Goal: Task Accomplishment & Management: Use online tool/utility

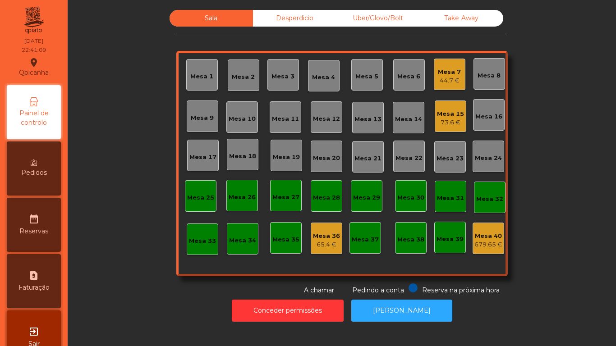
click at [445, 81] on div "44.7 €" at bounding box center [449, 80] width 23 height 9
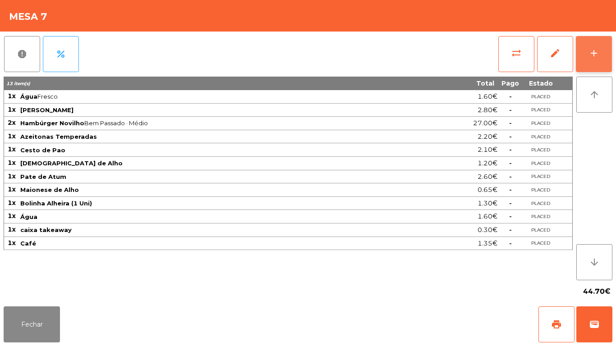
click at [592, 52] on div "add" at bounding box center [593, 53] width 11 height 11
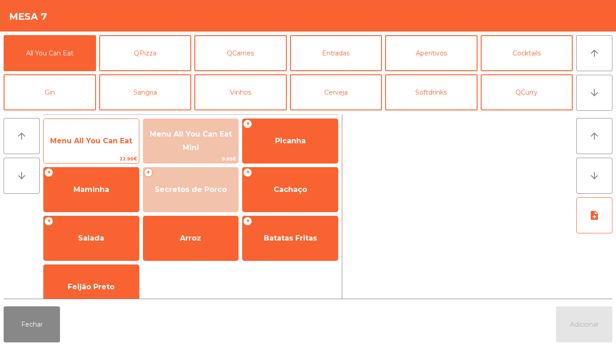
click at [87, 156] on span "22.95€" at bounding box center [91, 159] width 95 height 9
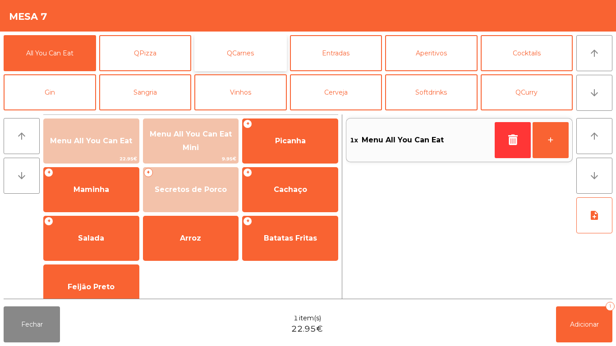
click at [247, 47] on button "QCarnes" at bounding box center [240, 53] width 92 height 36
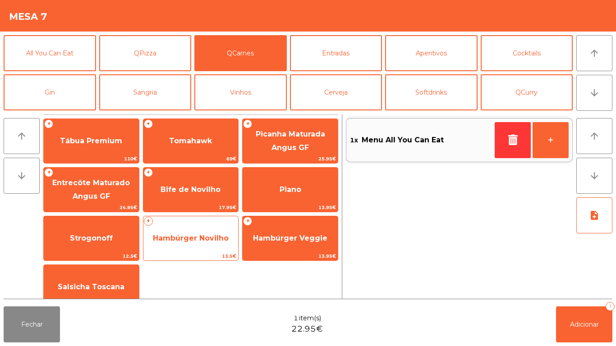
click at [191, 234] on span "Hambúrger Novilho" at bounding box center [191, 238] width 76 height 9
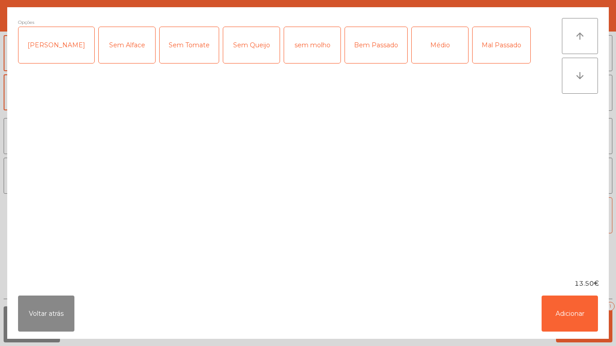
click at [411, 47] on div "Médio" at bounding box center [439, 45] width 56 height 36
click at [569, 309] on button "Adicionar" at bounding box center [569, 314] width 56 height 36
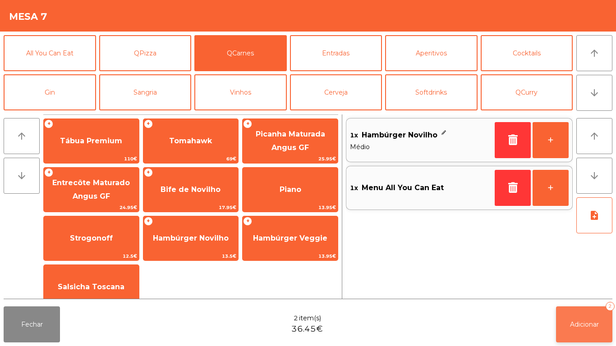
click at [567, 323] on button "Adicionar 2" at bounding box center [584, 324] width 56 height 36
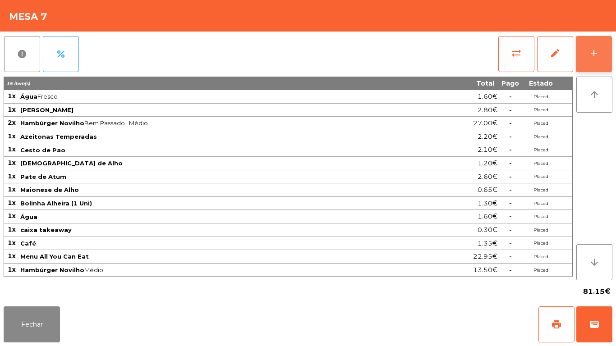
click at [585, 51] on button "add" at bounding box center [594, 54] width 36 height 36
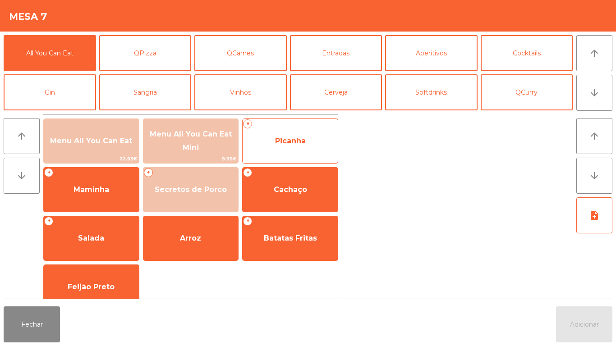
click at [301, 146] on span "Picanha" at bounding box center [289, 141] width 95 height 24
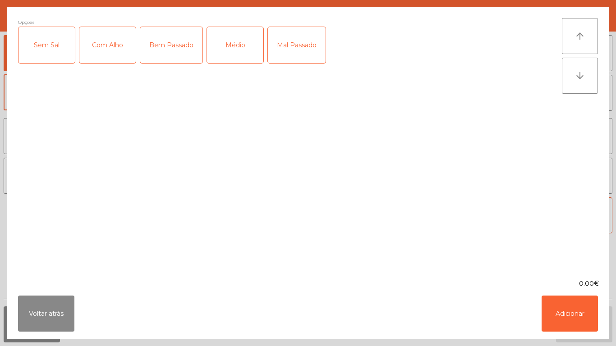
click at [292, 46] on div "Mal Passado" at bounding box center [297, 45] width 58 height 36
click at [570, 310] on button "Adicionar" at bounding box center [569, 314] width 56 height 36
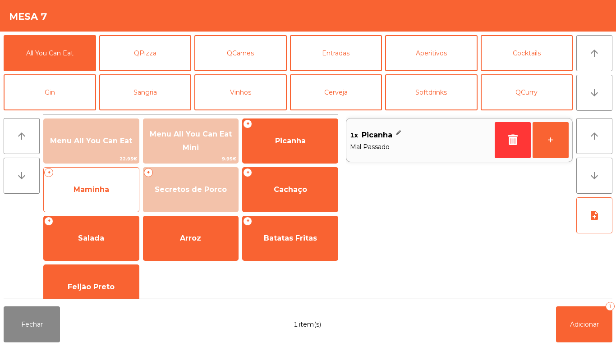
click at [97, 183] on span "Maminha" at bounding box center [91, 190] width 95 height 24
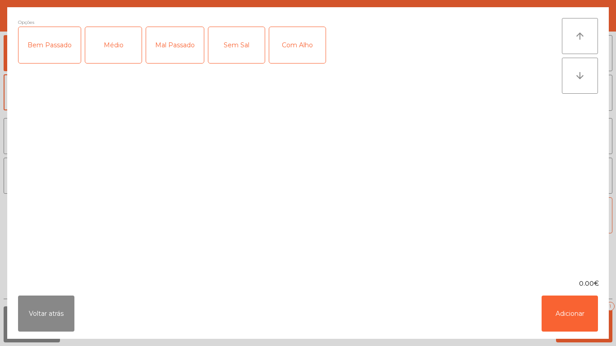
click at [180, 46] on div "Mal Passado" at bounding box center [175, 45] width 58 height 36
click at [572, 301] on button "Adicionar" at bounding box center [569, 314] width 56 height 36
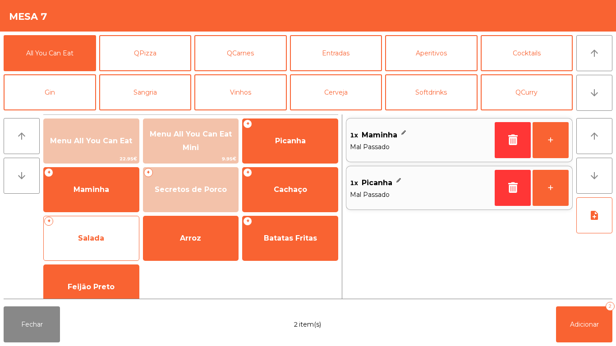
click at [107, 238] on span "Salada" at bounding box center [91, 238] width 95 height 24
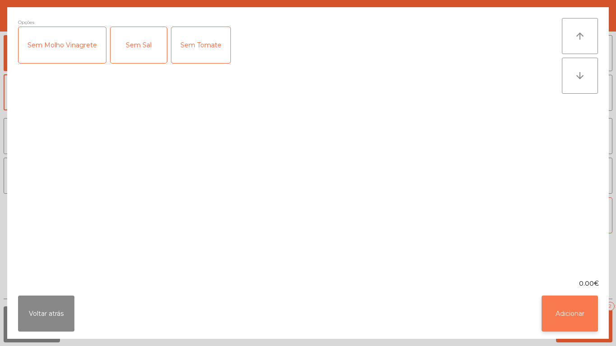
click at [555, 299] on button "Adicionar" at bounding box center [569, 314] width 56 height 36
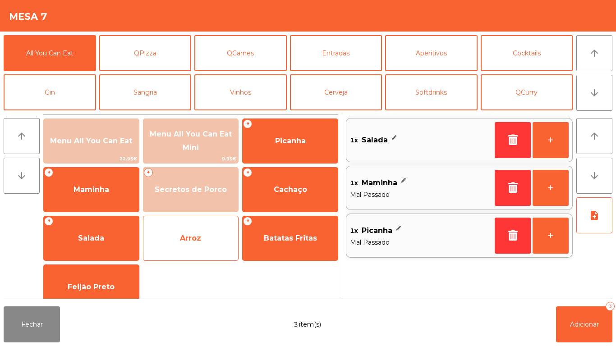
click at [196, 242] on span "Arroz" at bounding box center [190, 238] width 95 height 24
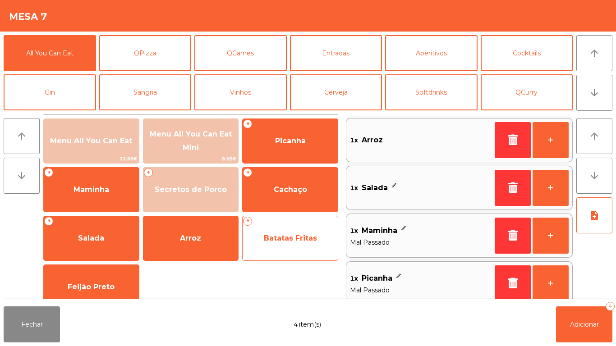
click at [301, 232] on span "Batatas Fritas" at bounding box center [289, 238] width 95 height 24
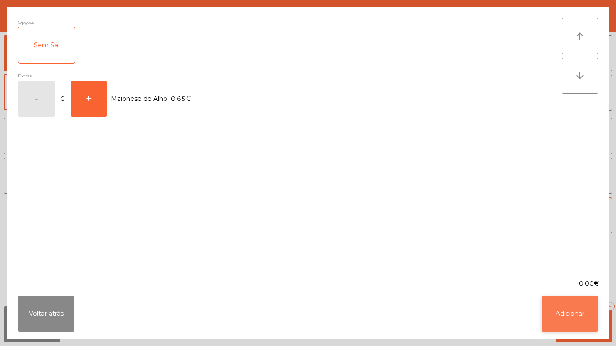
click at [583, 305] on button "Adicionar" at bounding box center [569, 314] width 56 height 36
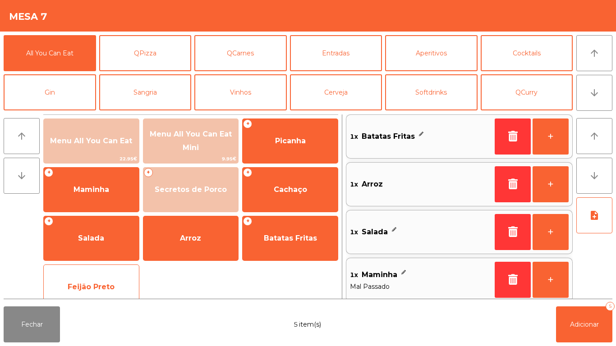
click at [104, 275] on span "Feijão Preto" at bounding box center [91, 287] width 95 height 24
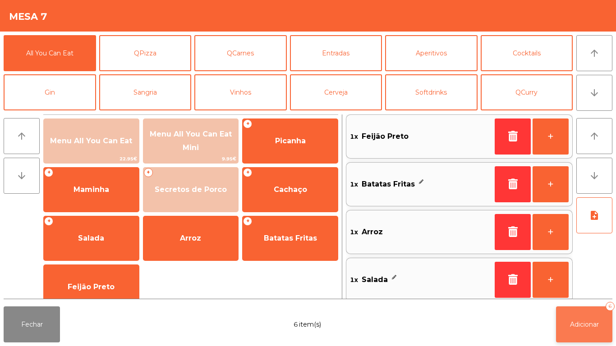
click at [586, 324] on span "Adicionar" at bounding box center [584, 324] width 29 height 8
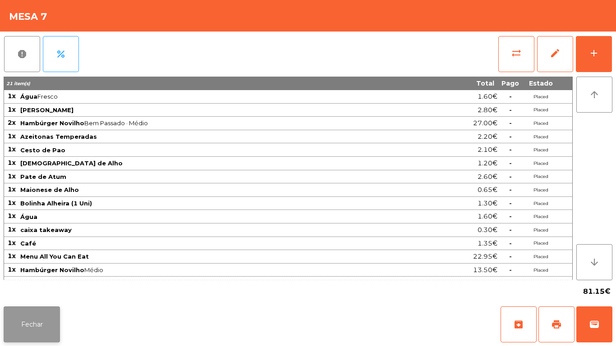
click at [29, 325] on button "Fechar" at bounding box center [32, 324] width 56 height 36
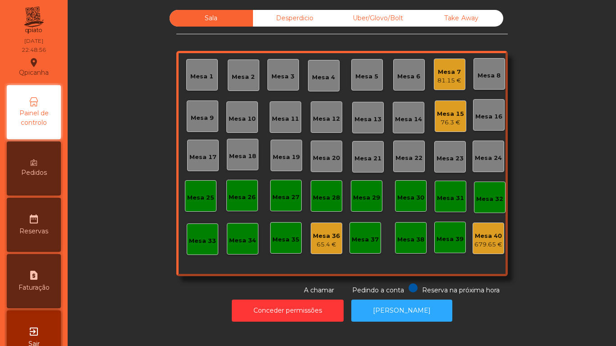
click at [279, 123] on div "Mesa 11" at bounding box center [285, 118] width 27 height 9
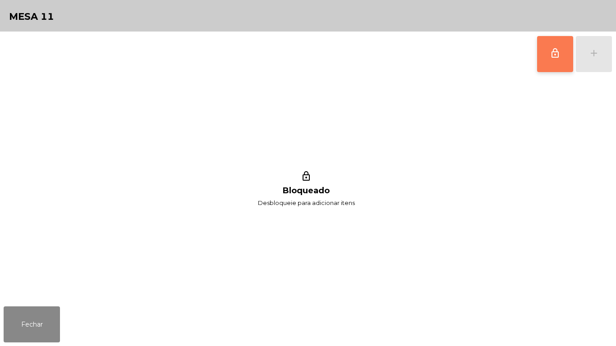
click at [559, 55] on span "lock_outline" at bounding box center [554, 53] width 11 height 11
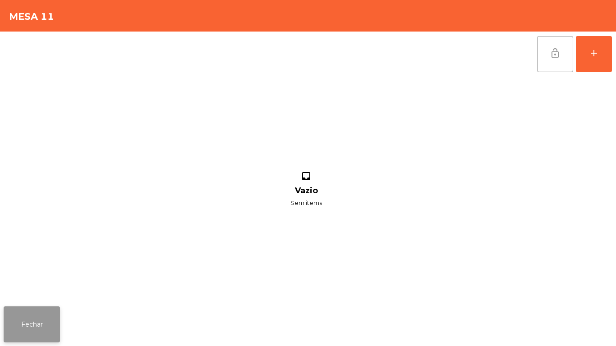
click at [46, 332] on button "Fechar" at bounding box center [32, 324] width 56 height 36
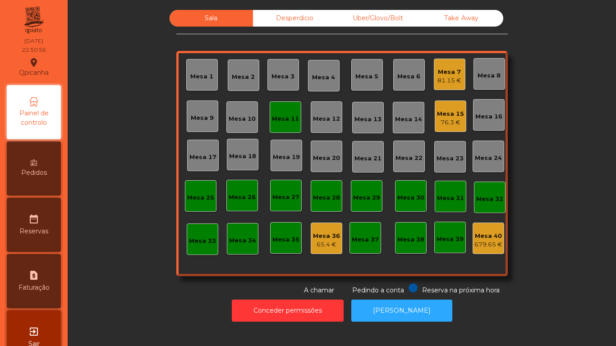
click at [283, 120] on div "Mesa 11" at bounding box center [285, 118] width 27 height 9
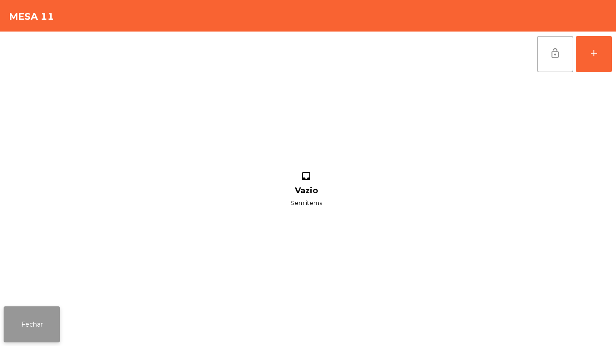
click at [56, 323] on button "Fechar" at bounding box center [32, 324] width 56 height 36
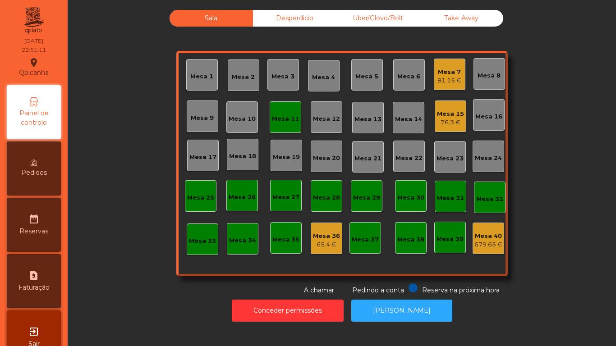
click at [283, 118] on div "Mesa 11" at bounding box center [285, 118] width 27 height 9
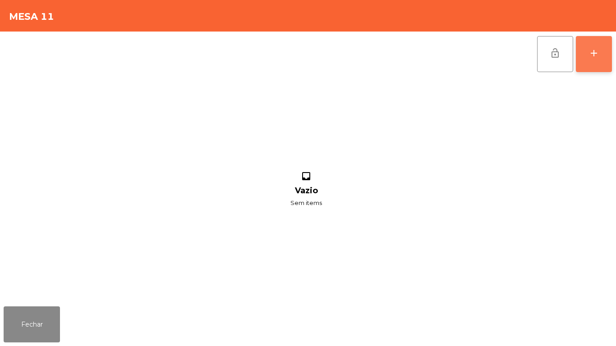
click at [606, 56] on button "add" at bounding box center [594, 54] width 36 height 36
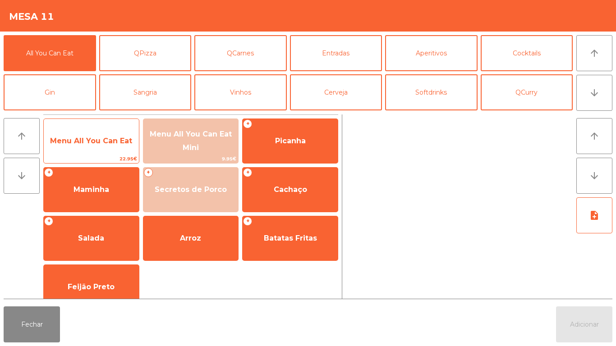
click at [86, 143] on span "Menu All You Can Eat" at bounding box center [91, 141] width 82 height 9
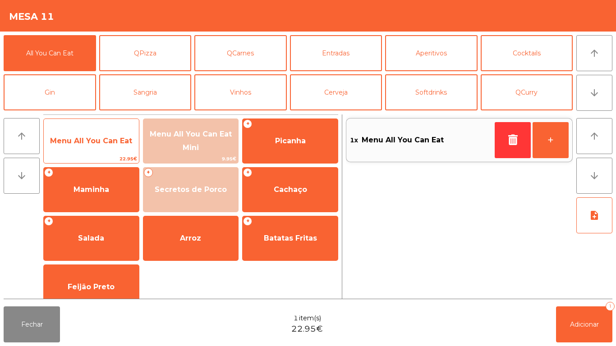
click at [102, 147] on span "Menu All You Can Eat" at bounding box center [91, 141] width 95 height 24
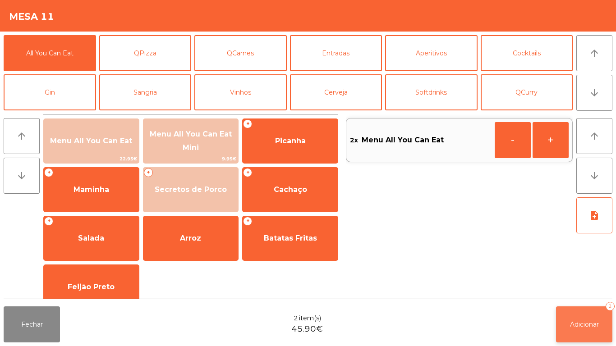
click at [585, 309] on button "Adicionar 2" at bounding box center [584, 324] width 56 height 36
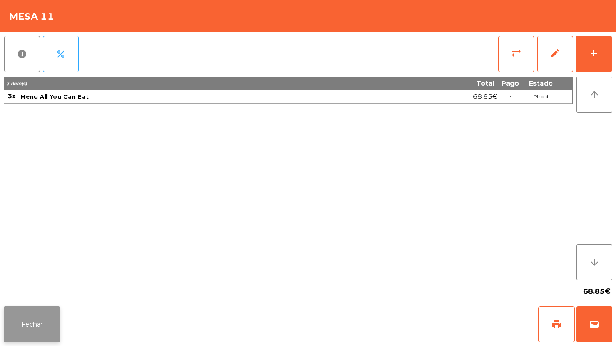
click at [46, 316] on button "Fechar" at bounding box center [32, 324] width 56 height 36
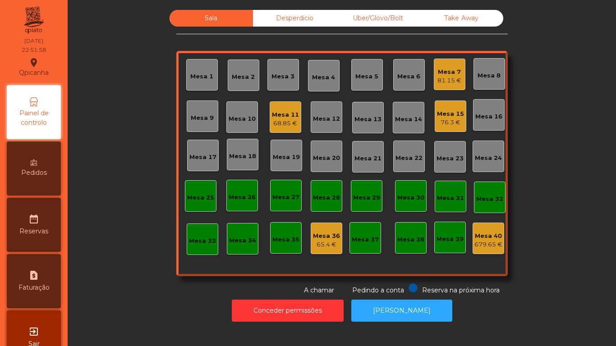
click at [278, 120] on div "68.85 €" at bounding box center [285, 123] width 27 height 9
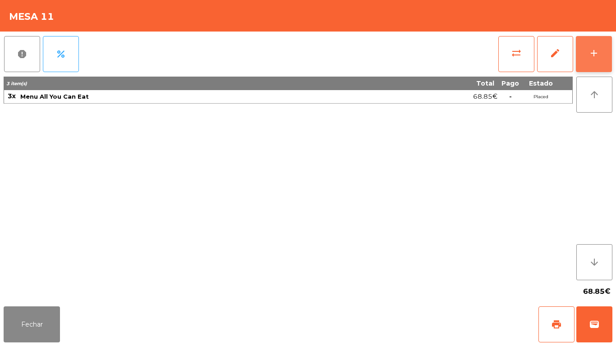
click at [585, 51] on button "add" at bounding box center [594, 54] width 36 height 36
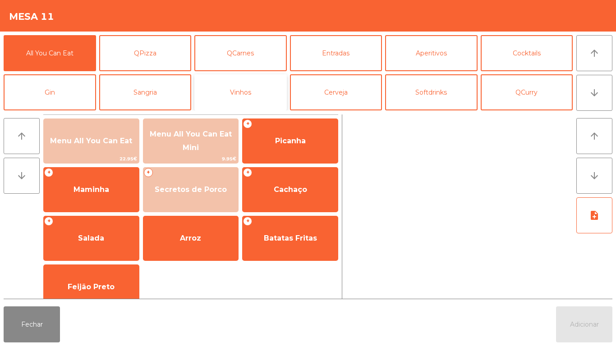
click at [258, 94] on button "Vinhos" at bounding box center [240, 92] width 92 height 36
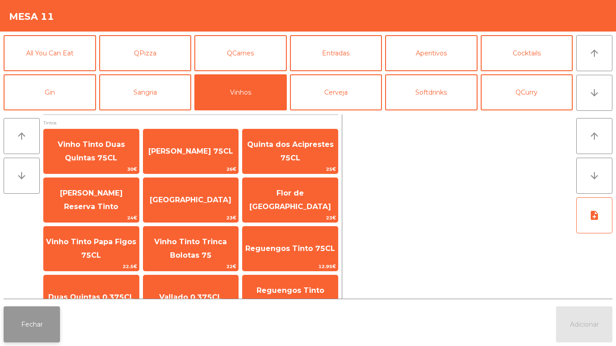
click at [41, 318] on button "Fechar" at bounding box center [32, 324] width 56 height 36
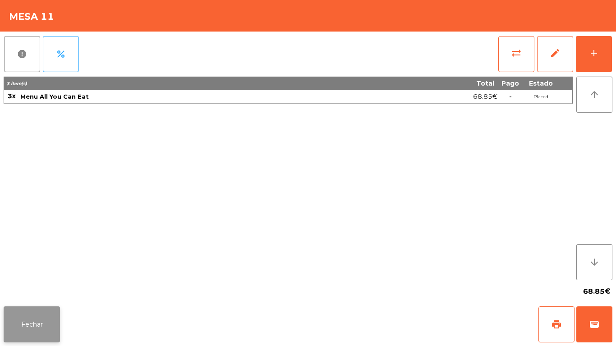
click at [41, 334] on button "Fechar" at bounding box center [32, 324] width 56 height 36
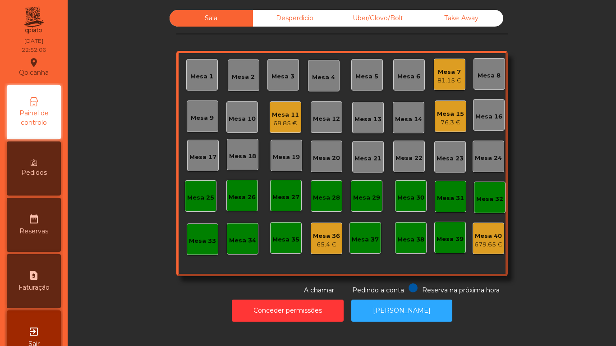
click at [443, 77] on div "81.15 €" at bounding box center [449, 80] width 24 height 9
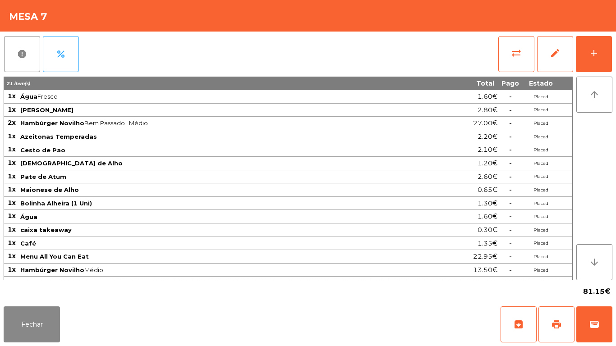
scroll to position [77, 0]
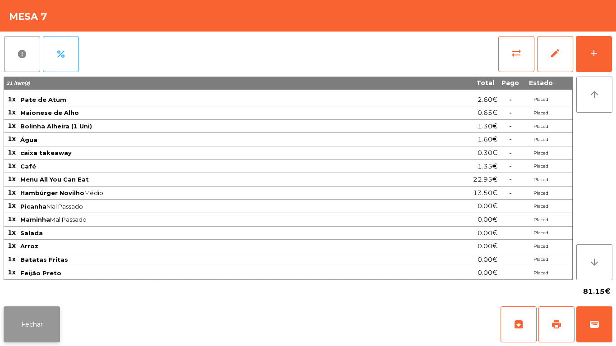
click at [42, 323] on button "Fechar" at bounding box center [32, 324] width 56 height 36
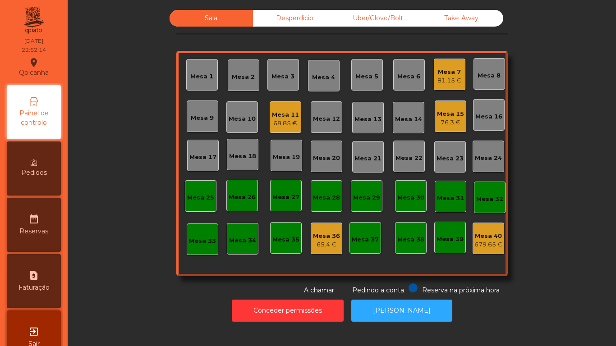
click at [455, 76] on div "81.15 €" at bounding box center [449, 80] width 24 height 9
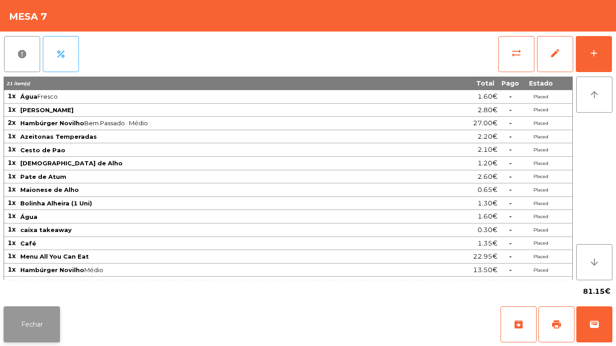
click at [39, 319] on button "Fechar" at bounding box center [32, 324] width 56 height 36
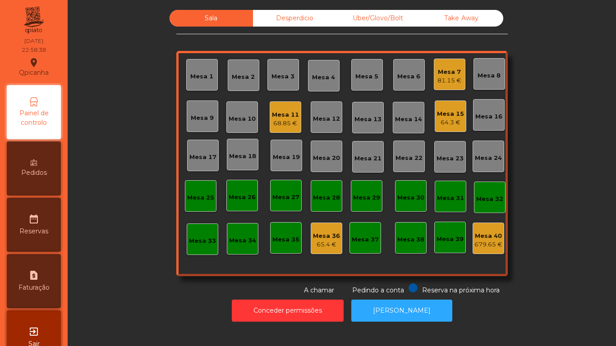
click at [445, 76] on div "Mesa 7" at bounding box center [449, 72] width 24 height 9
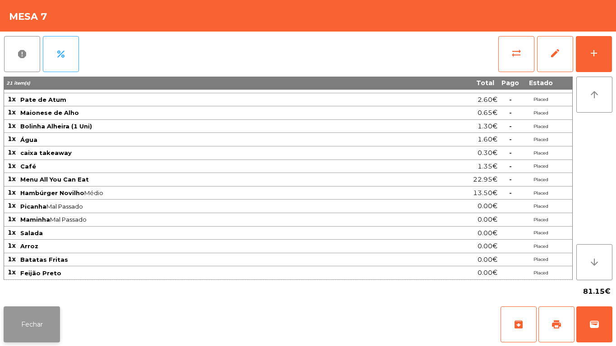
click at [41, 327] on button "Fechar" at bounding box center [32, 324] width 56 height 36
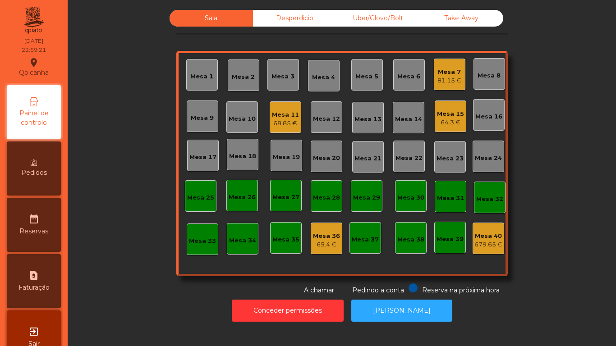
click at [284, 119] on div "Mesa 11" at bounding box center [285, 114] width 27 height 9
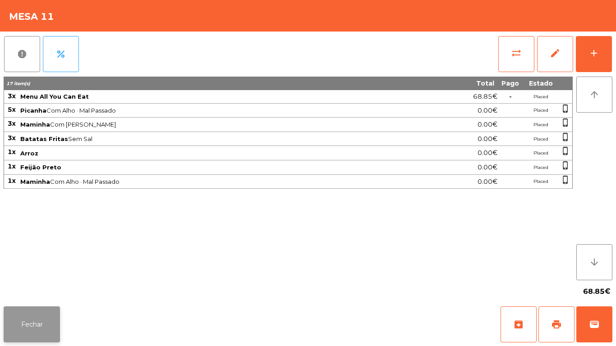
click at [40, 313] on button "Fechar" at bounding box center [32, 324] width 56 height 36
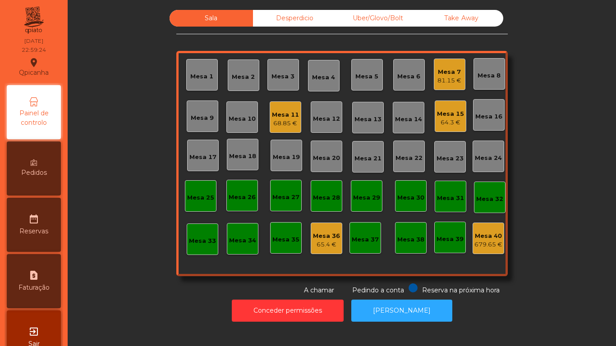
click at [452, 74] on div "Mesa 7" at bounding box center [449, 72] width 24 height 9
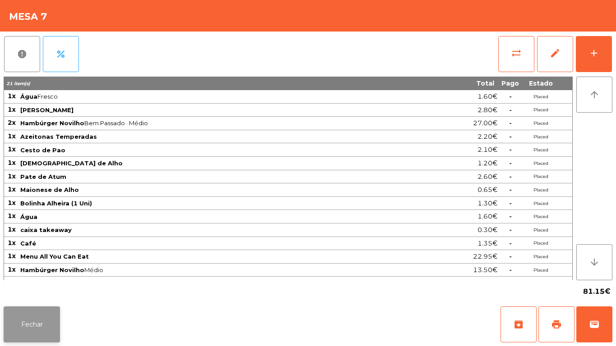
click at [40, 329] on button "Fechar" at bounding box center [32, 324] width 56 height 36
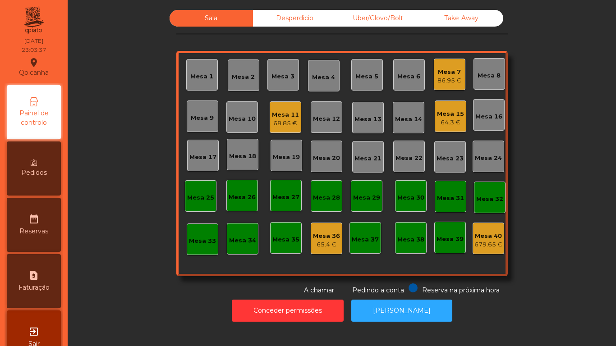
click at [284, 112] on div "Mesa 11" at bounding box center [285, 114] width 27 height 9
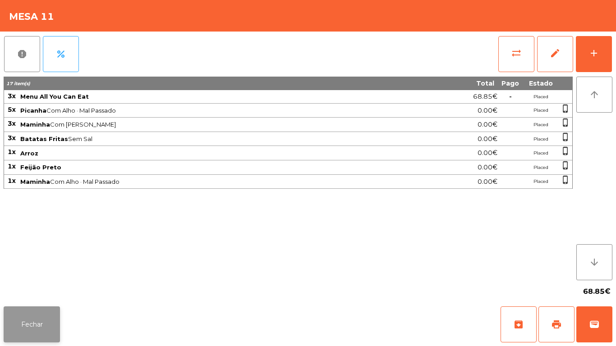
click at [42, 326] on button "Fechar" at bounding box center [32, 324] width 56 height 36
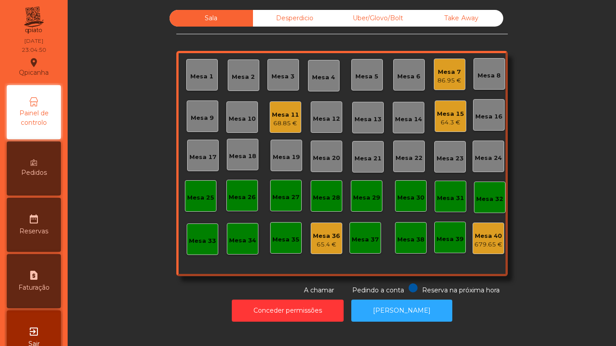
click at [449, 60] on div "Mesa 7 86.95 €" at bounding box center [450, 75] width 32 height 32
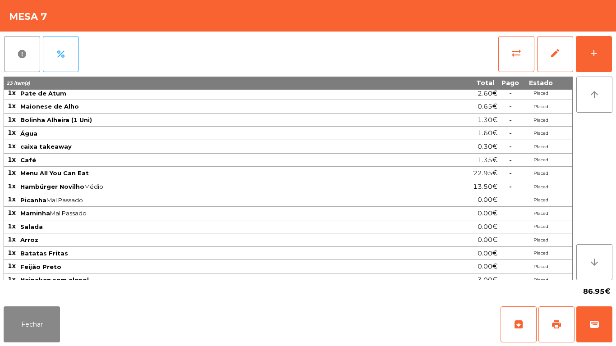
scroll to position [103, 0]
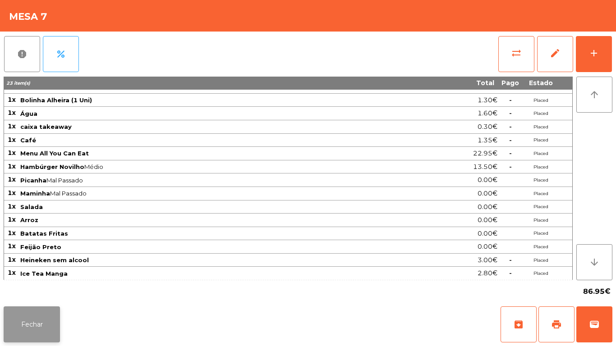
click at [41, 318] on button "Fechar" at bounding box center [32, 324] width 56 height 36
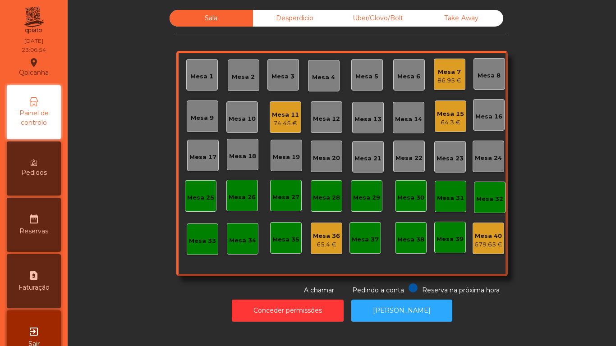
click at [274, 122] on div "74.45 €" at bounding box center [285, 123] width 27 height 9
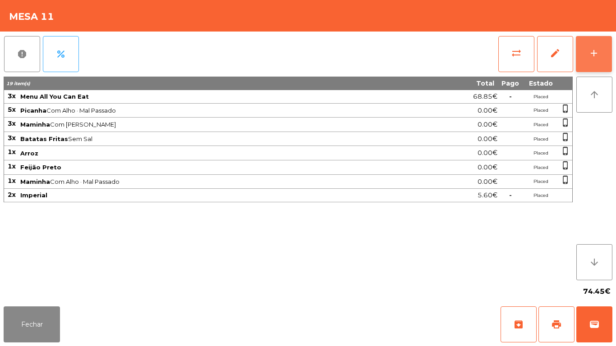
click at [608, 59] on button "add" at bounding box center [594, 54] width 36 height 36
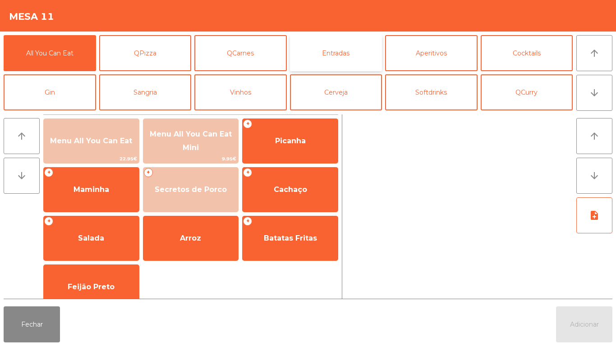
click at [348, 46] on button "Entradas" at bounding box center [336, 53] width 92 height 36
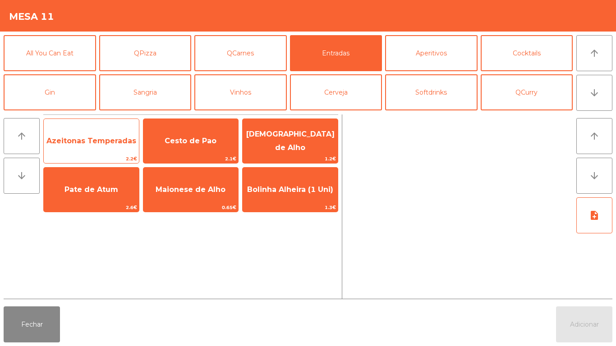
click at [102, 161] on span "2.2€" at bounding box center [91, 159] width 95 height 9
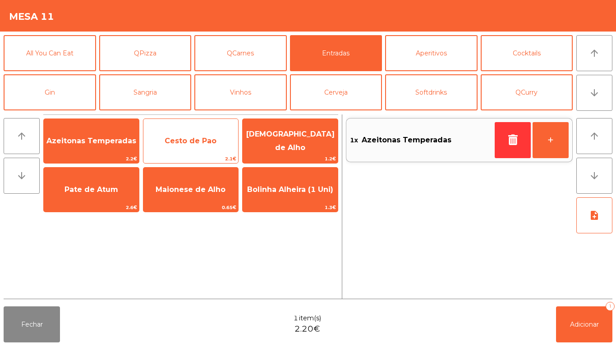
click at [206, 151] on span "Cesto de Pao" at bounding box center [190, 141] width 95 height 24
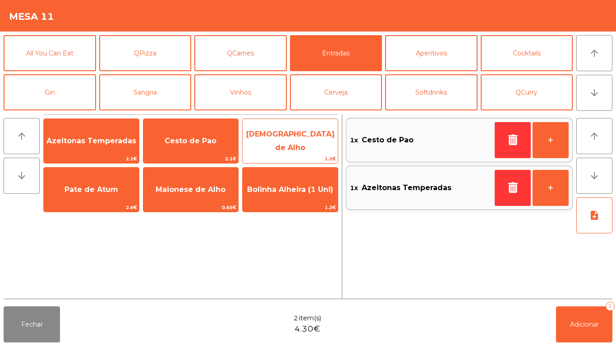
click at [285, 147] on span "[DEMOGRAPHIC_DATA] de Alho" at bounding box center [289, 141] width 95 height 38
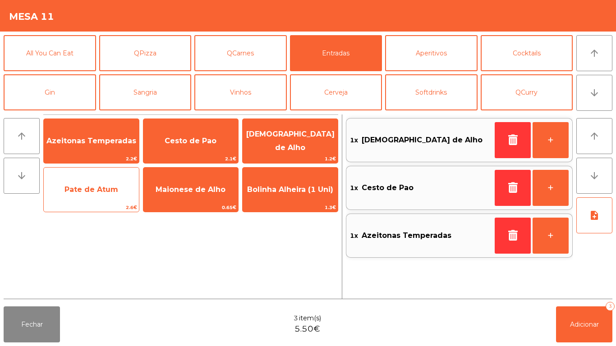
click at [101, 195] on span "Pate de Atum" at bounding box center [91, 190] width 95 height 24
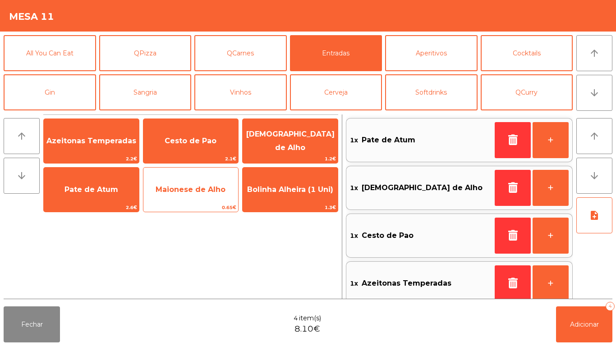
click at [182, 196] on span "Maionese de Alho" at bounding box center [190, 190] width 95 height 24
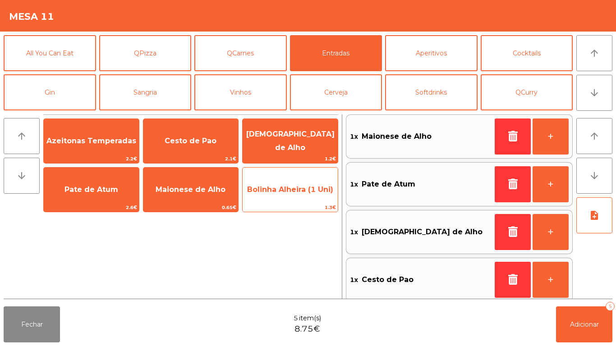
click at [266, 195] on span "Bolinha Alheira (1 Uni)" at bounding box center [289, 190] width 95 height 24
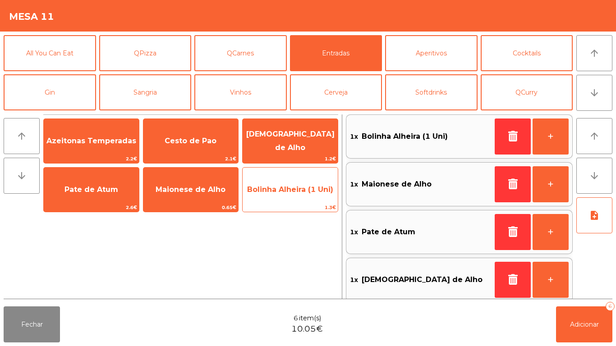
click at [268, 196] on span "Bolinha Alheira (1 Uni)" at bounding box center [289, 190] width 95 height 24
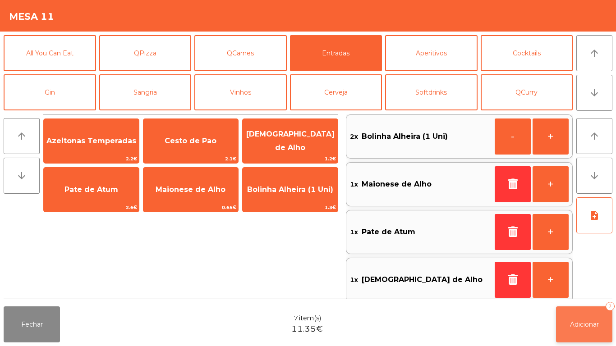
click at [594, 333] on button "Adicionar 7" at bounding box center [584, 324] width 56 height 36
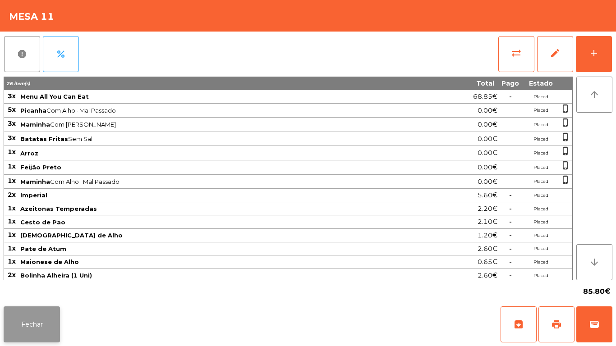
click at [33, 323] on button "Fechar" at bounding box center [32, 324] width 56 height 36
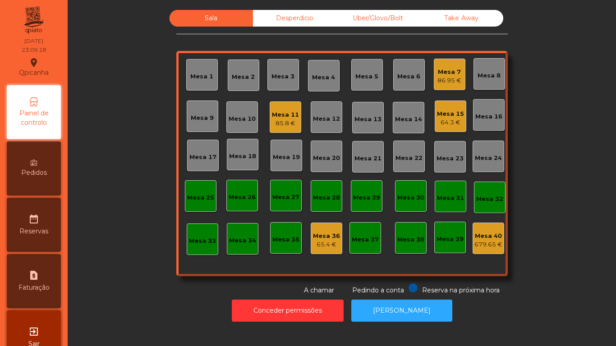
click at [440, 76] on div "Mesa 7" at bounding box center [449, 72] width 24 height 9
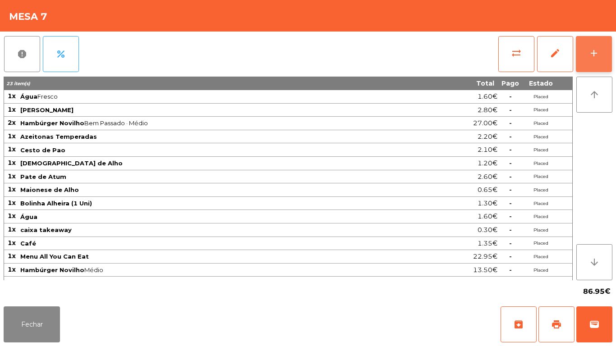
click at [593, 54] on div "add" at bounding box center [593, 53] width 11 height 11
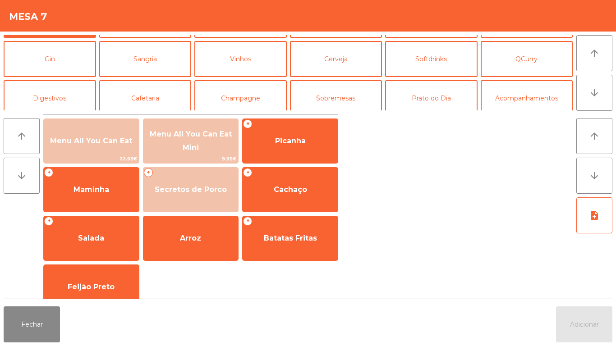
scroll to position [38, 0]
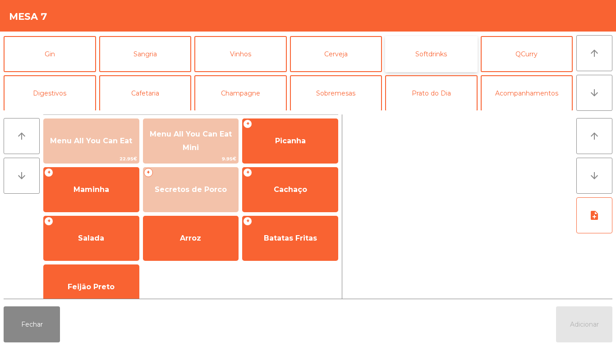
click at [437, 53] on button "Softdrinks" at bounding box center [431, 54] width 92 height 36
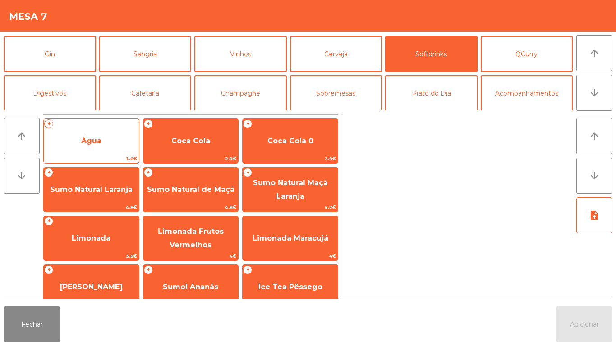
click at [103, 140] on span "Água" at bounding box center [91, 141] width 95 height 24
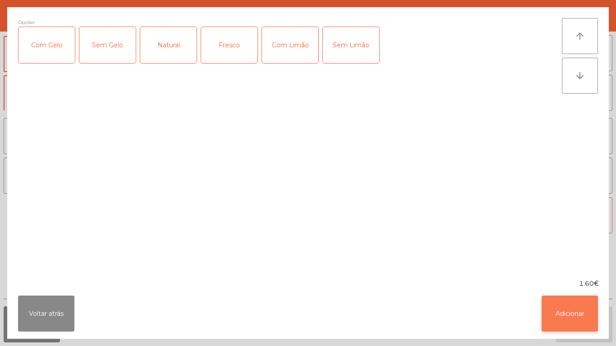
click at [568, 299] on button "Adicionar" at bounding box center [569, 314] width 56 height 36
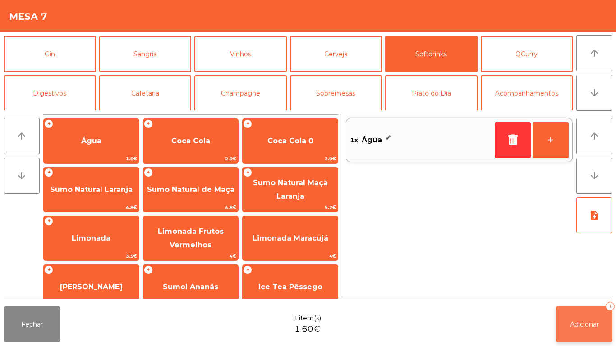
click at [586, 323] on span "Adicionar" at bounding box center [584, 324] width 29 height 8
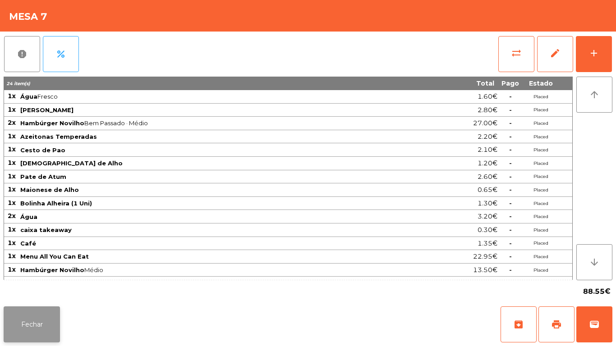
click at [44, 319] on button "Fechar" at bounding box center [32, 324] width 56 height 36
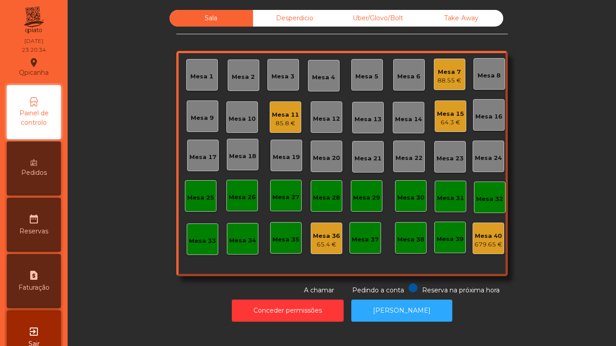
click at [434, 85] on div "Mesa 7 88.55 €" at bounding box center [450, 75] width 32 height 32
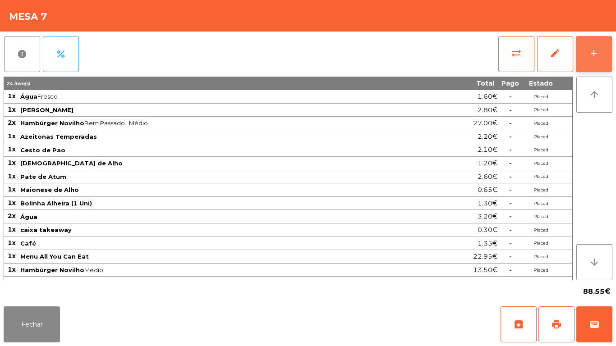
click at [592, 59] on button "add" at bounding box center [594, 54] width 36 height 36
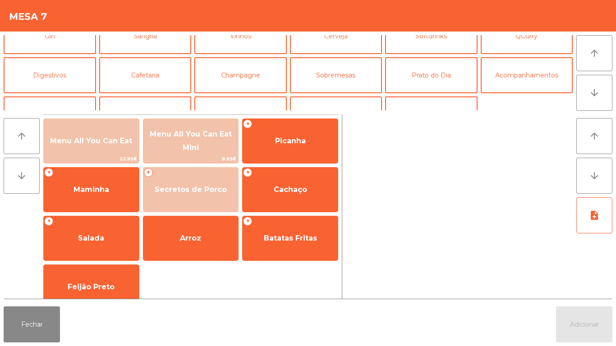
scroll to position [58, 0]
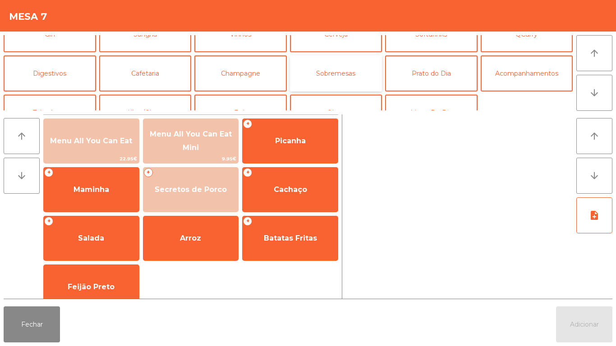
click at [346, 64] on button "Sobremesas" at bounding box center [336, 73] width 92 height 36
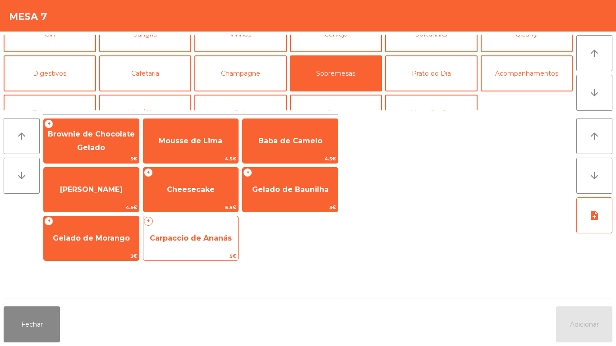
click at [191, 233] on span "Carpaccio de Ananás" at bounding box center [190, 238] width 95 height 24
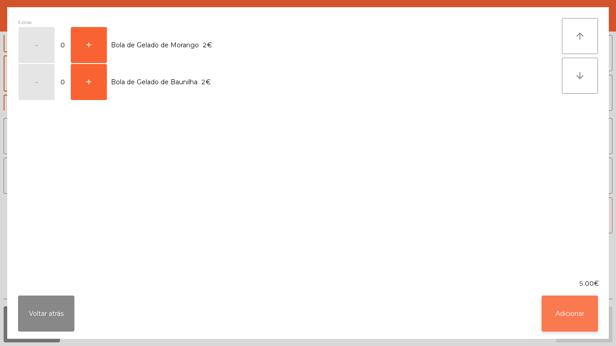
click at [568, 308] on button "Adicionar" at bounding box center [569, 314] width 56 height 36
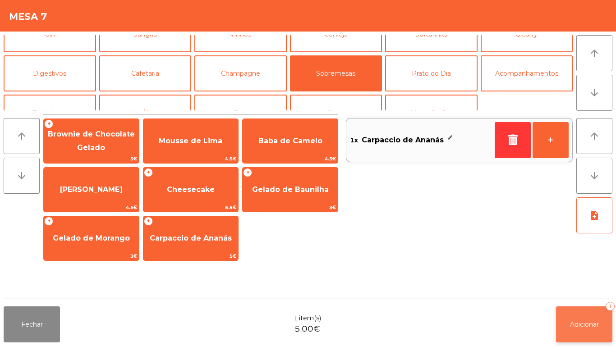
click at [583, 324] on span "Adicionar" at bounding box center [584, 324] width 29 height 8
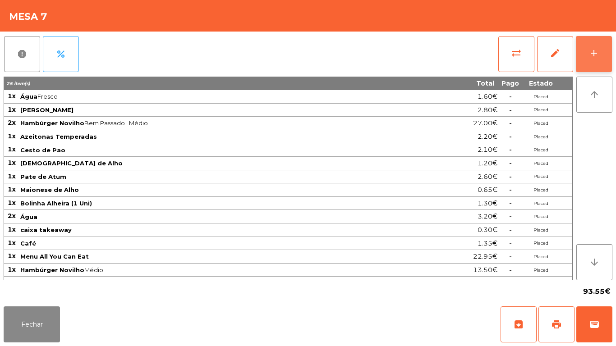
click at [589, 47] on button "add" at bounding box center [594, 54] width 36 height 36
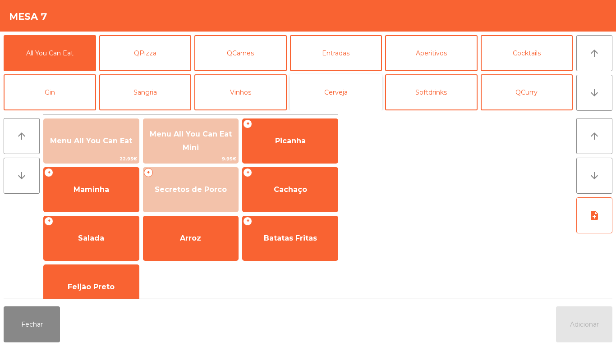
click at [326, 87] on button "Cerveja" at bounding box center [336, 92] width 92 height 36
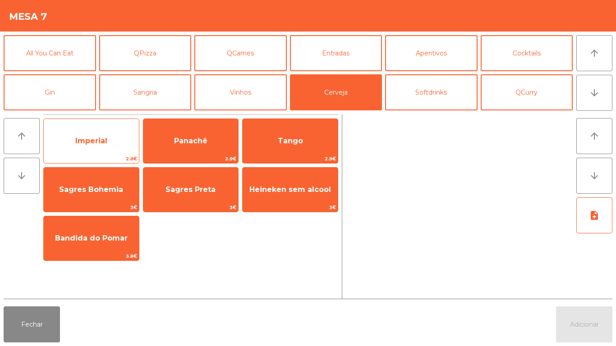
click at [100, 137] on span "Imperial" at bounding box center [91, 141] width 32 height 9
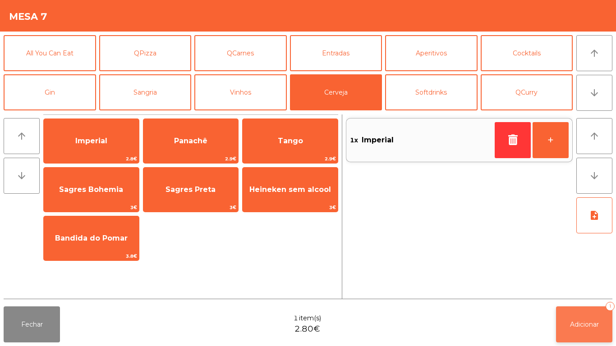
click at [579, 307] on button "Adicionar 1" at bounding box center [584, 324] width 56 height 36
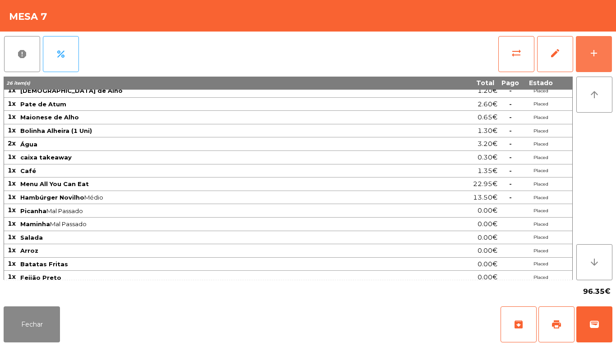
scroll to position [130, 0]
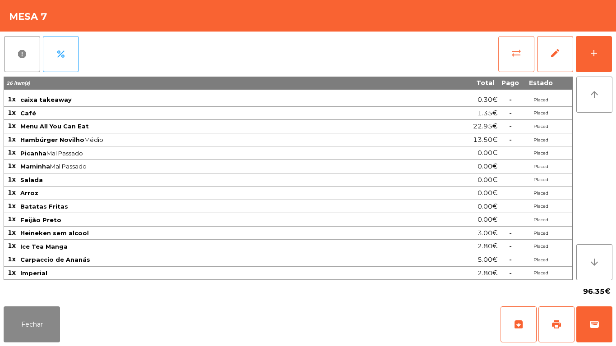
click at [519, 52] on span "sync_alt" at bounding box center [516, 53] width 11 height 11
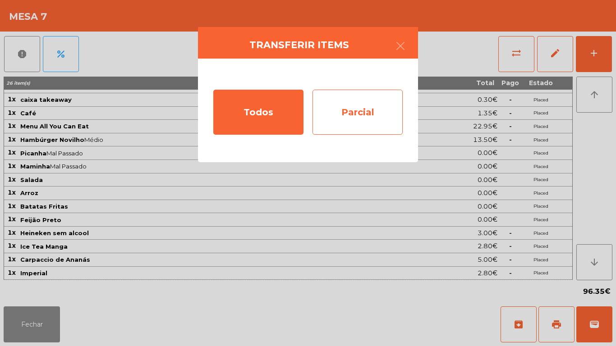
click at [379, 110] on div "Parcial" at bounding box center [357, 112] width 90 height 45
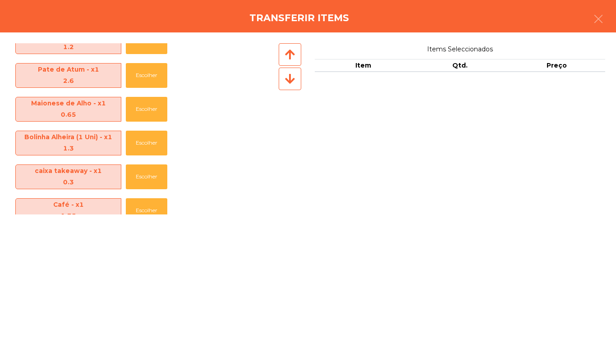
scroll to position [572, 0]
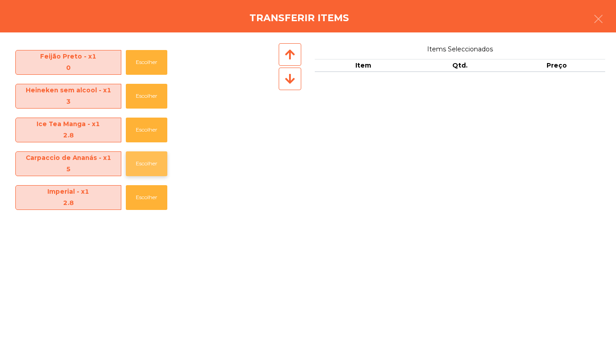
click at [148, 162] on button "Escolher" at bounding box center [146, 163] width 41 height 25
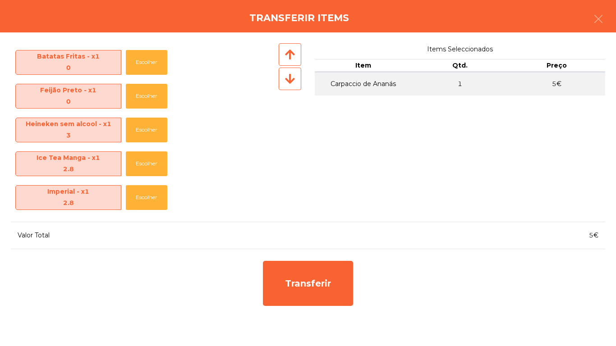
scroll to position [539, 0]
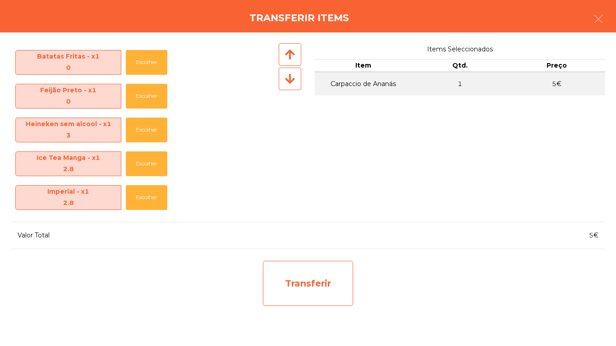
click at [330, 287] on div "Transferir" at bounding box center [308, 283] width 90 height 45
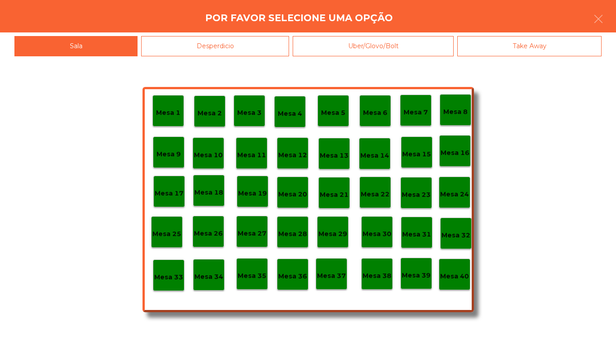
click at [264, 47] on div "Desperdicio" at bounding box center [215, 46] width 148 height 20
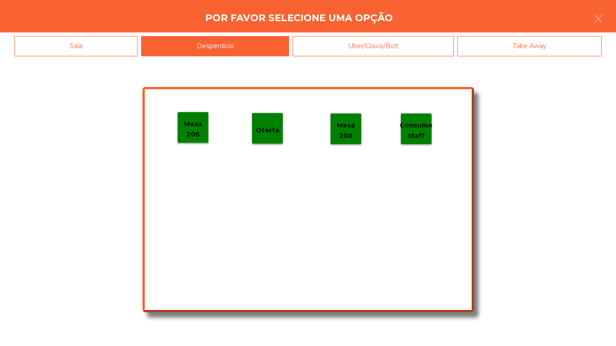
click at [198, 128] on p "Mesa 206" at bounding box center [193, 129] width 31 height 20
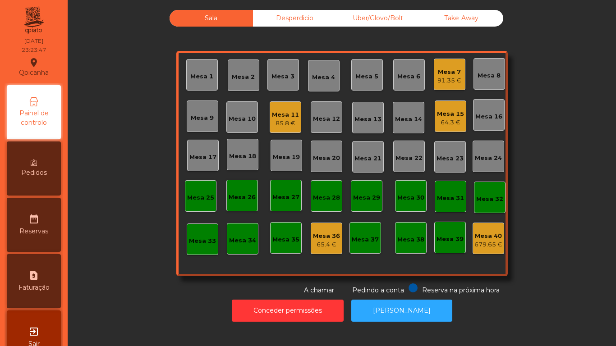
click at [439, 83] on div "91.35 €" at bounding box center [449, 80] width 24 height 9
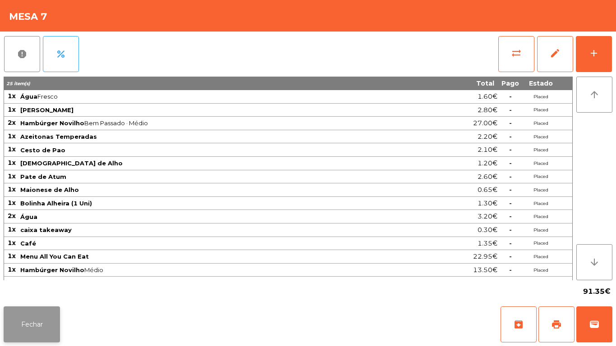
click at [41, 312] on button "Fechar" at bounding box center [32, 324] width 56 height 36
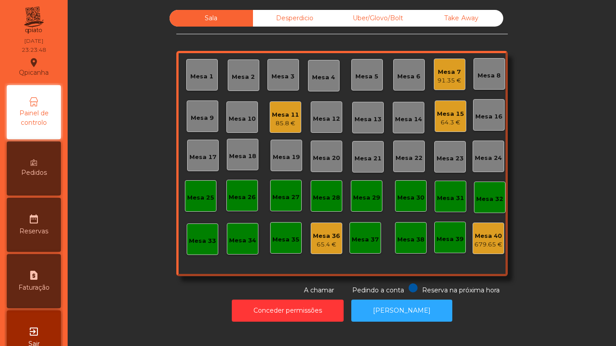
click at [305, 11] on div "Desperdicio" at bounding box center [294, 18] width 83 height 17
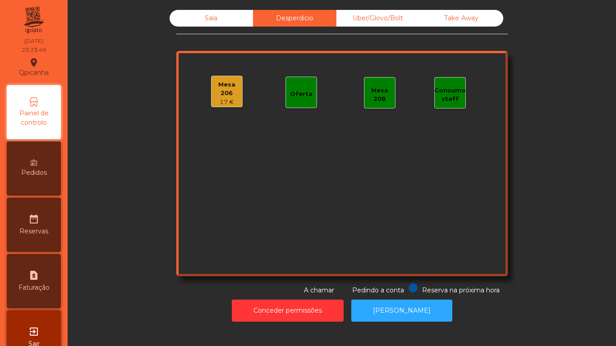
click at [231, 89] on div "Mesa 206" at bounding box center [226, 89] width 31 height 18
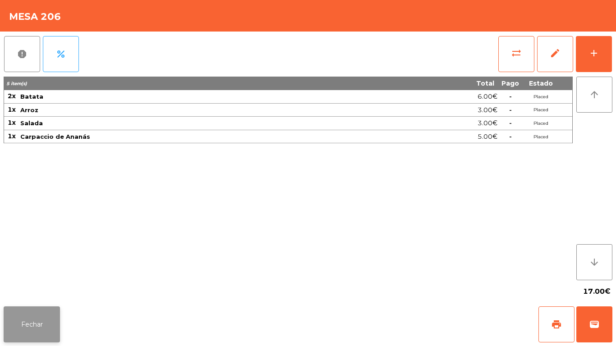
click at [45, 317] on button "Fechar" at bounding box center [32, 324] width 56 height 36
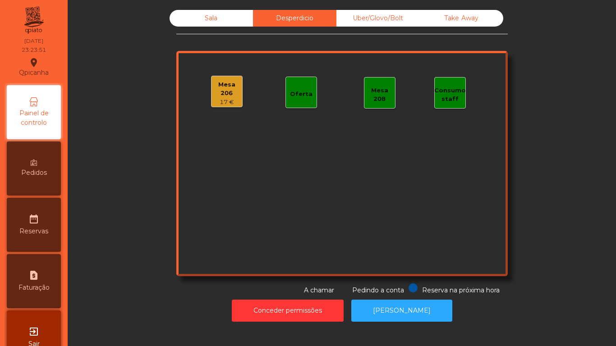
click at [226, 23] on div "Sala" at bounding box center [210, 18] width 83 height 17
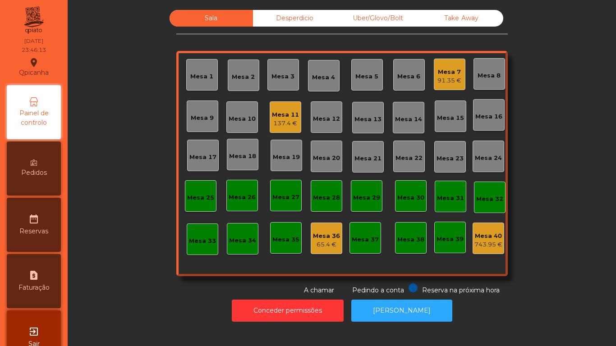
click at [444, 75] on div "Mesa 7" at bounding box center [449, 72] width 24 height 9
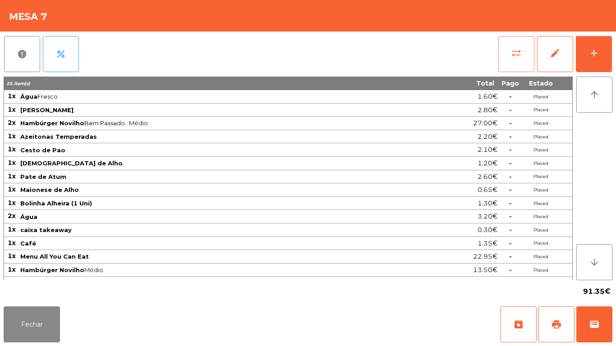
click at [507, 56] on button "sync_alt" at bounding box center [516, 54] width 36 height 36
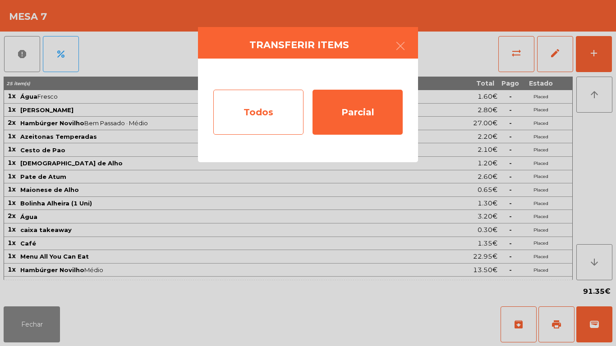
click at [274, 114] on div "Todos" at bounding box center [258, 112] width 90 height 45
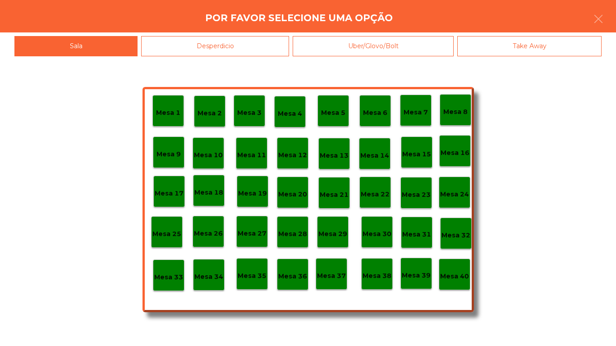
click at [453, 282] on div "Mesa 40" at bounding box center [455, 275] width 32 height 32
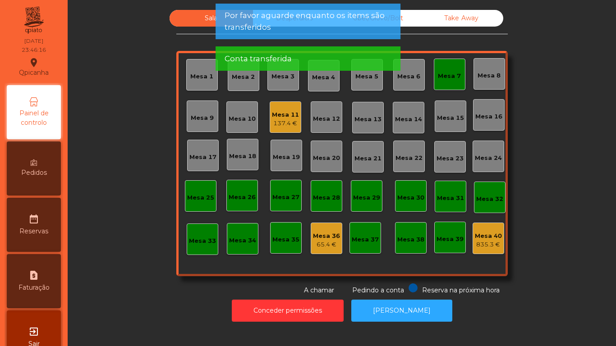
click at [442, 79] on div "Mesa 7" at bounding box center [449, 76] width 23 height 9
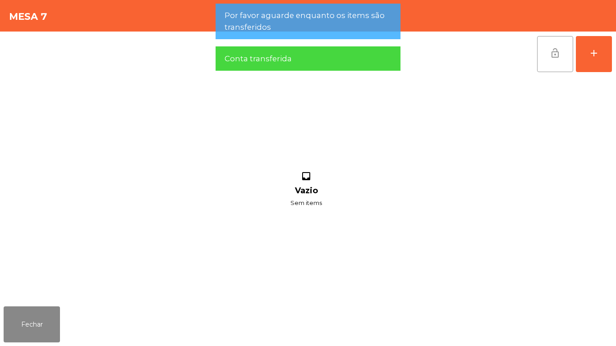
click at [549, 56] on button "lock_open" at bounding box center [555, 54] width 36 height 36
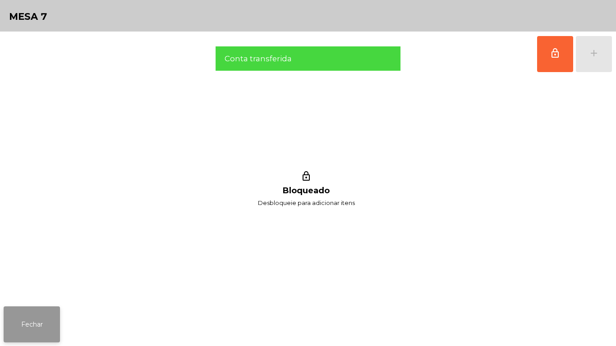
click at [44, 320] on button "Fechar" at bounding box center [32, 324] width 56 height 36
